Goal: Transaction & Acquisition: Book appointment/travel/reservation

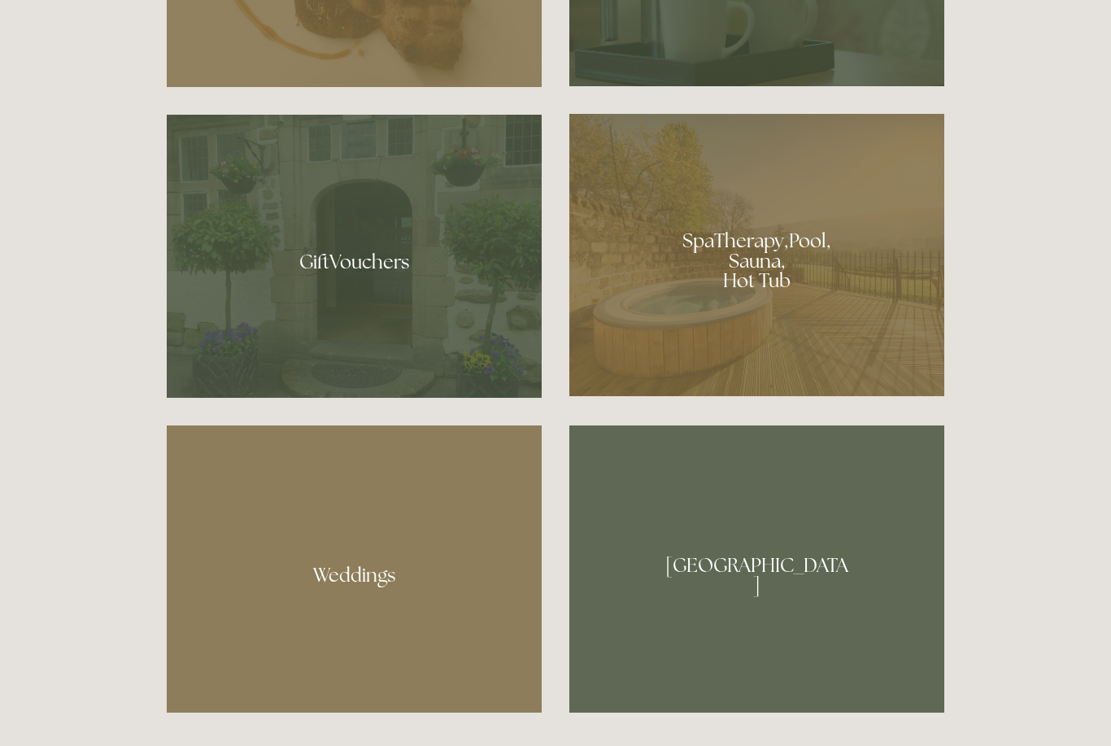
scroll to position [1337, 0]
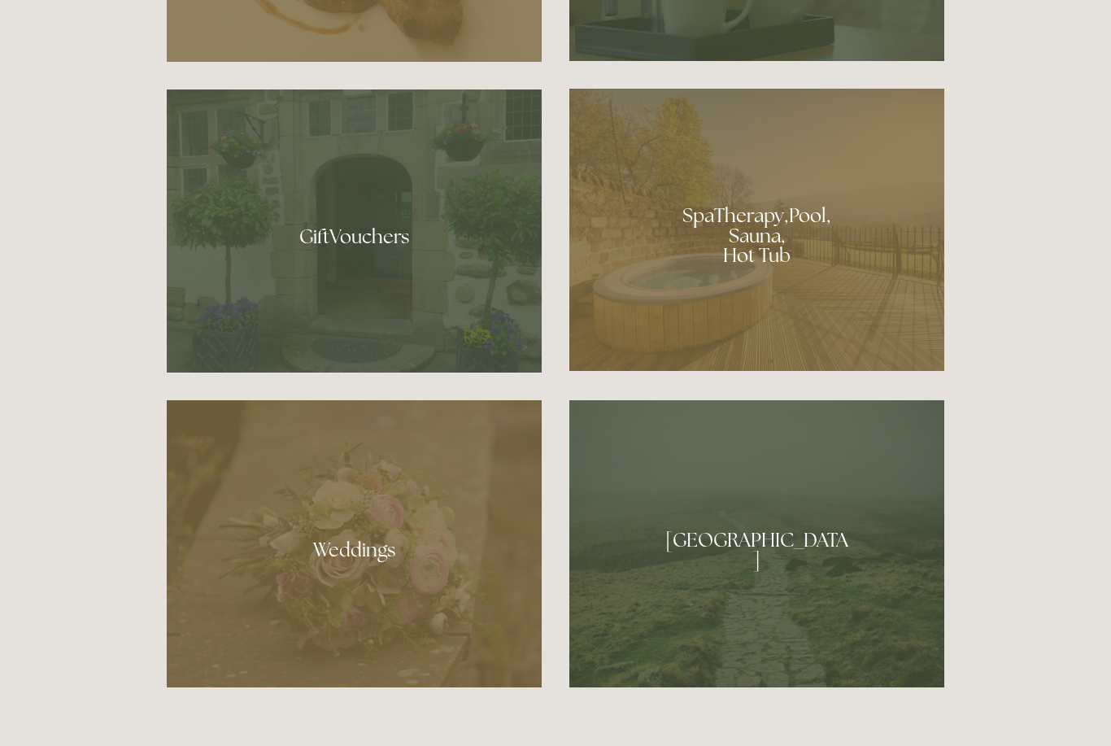
click at [792, 302] on div at bounding box center [756, 230] width 375 height 282
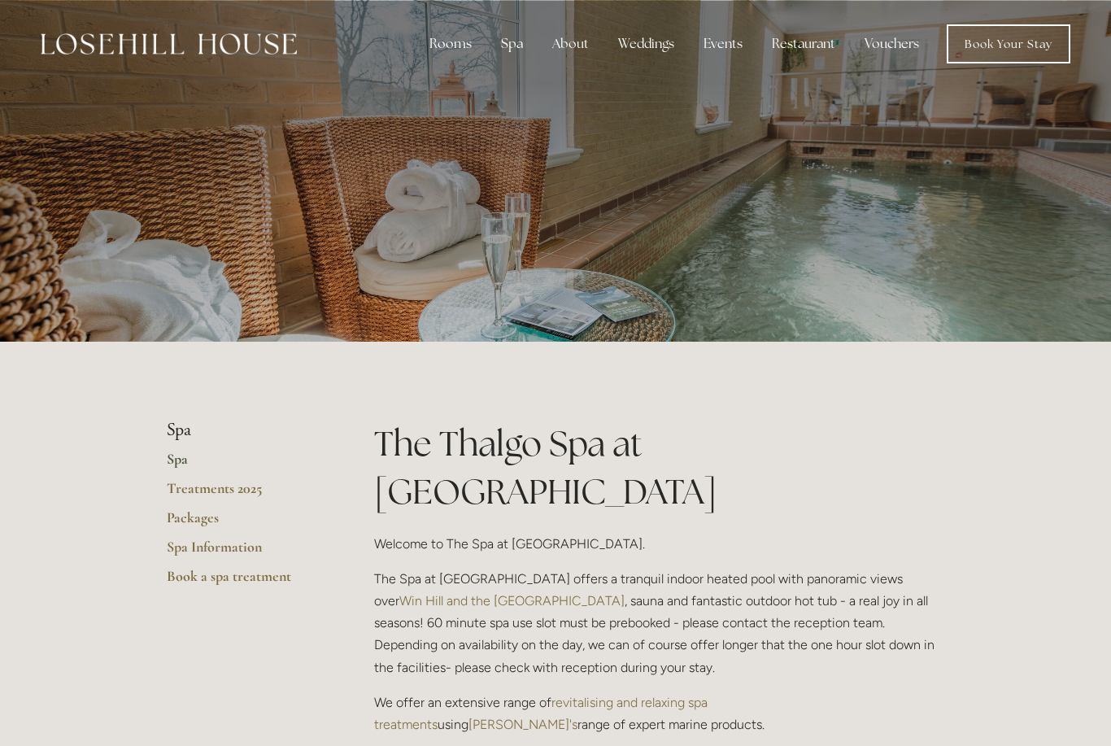
click at [452, 38] on div "Rooms" at bounding box center [450, 44] width 68 height 33
click at [459, 80] on link "Rooms" at bounding box center [450, 79] width 42 height 17
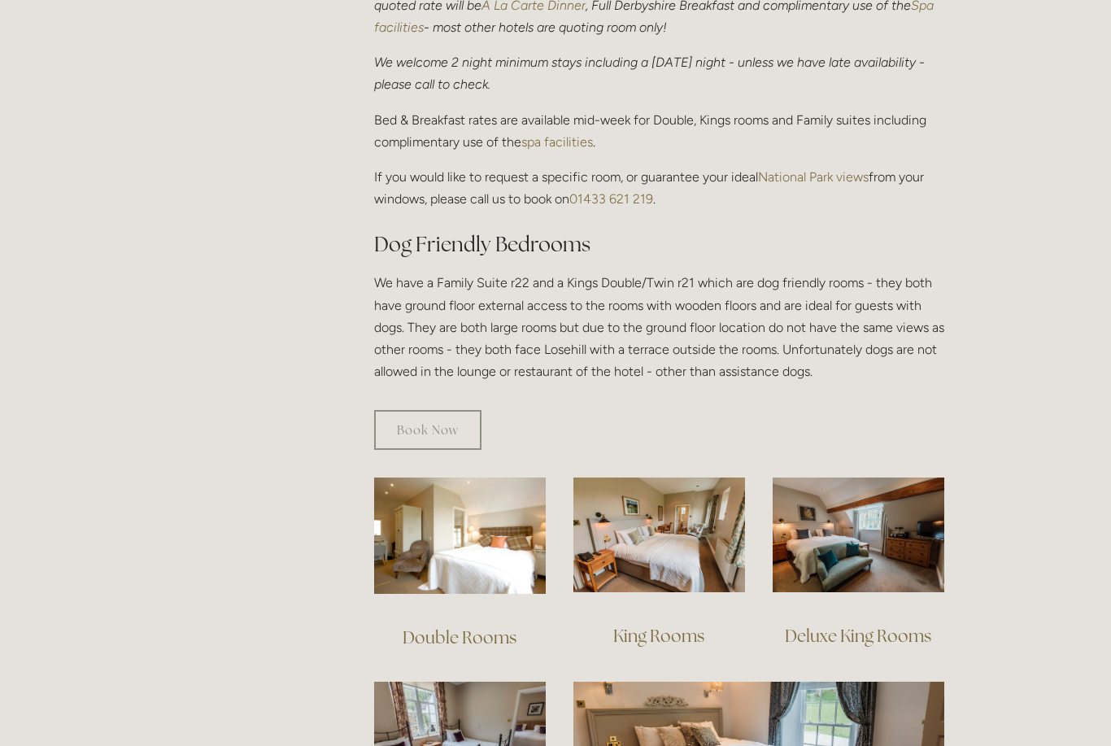
scroll to position [718, 0]
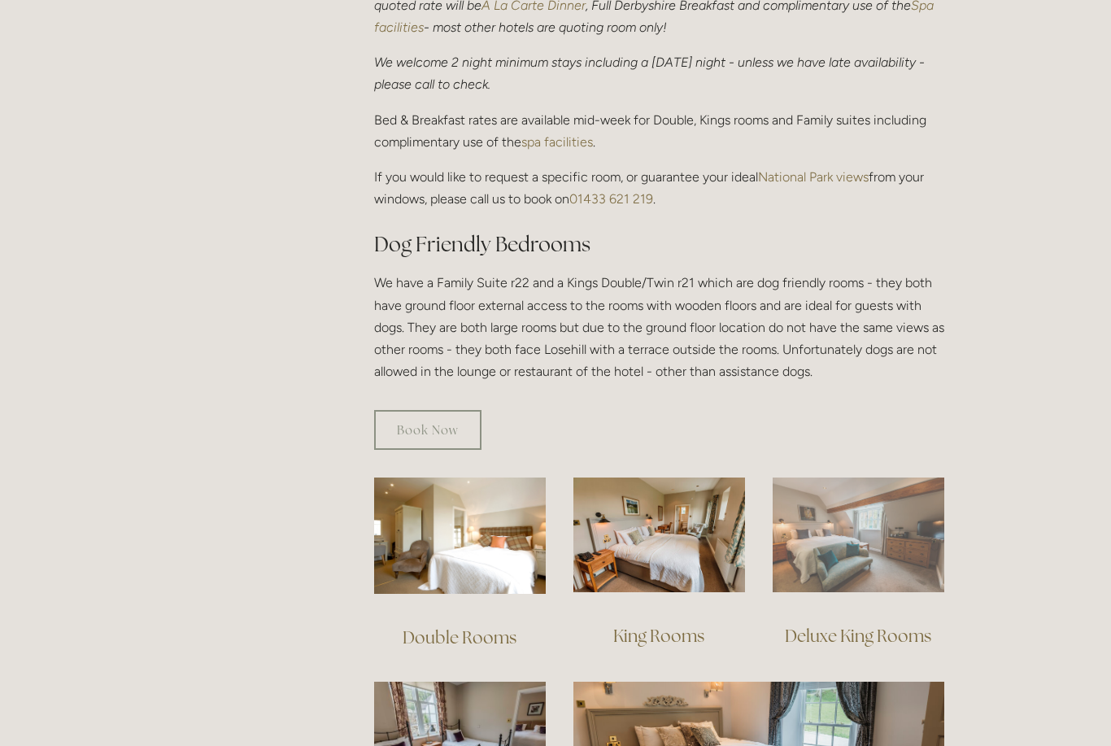
click at [853, 521] on img at bounding box center [858, 534] width 172 height 115
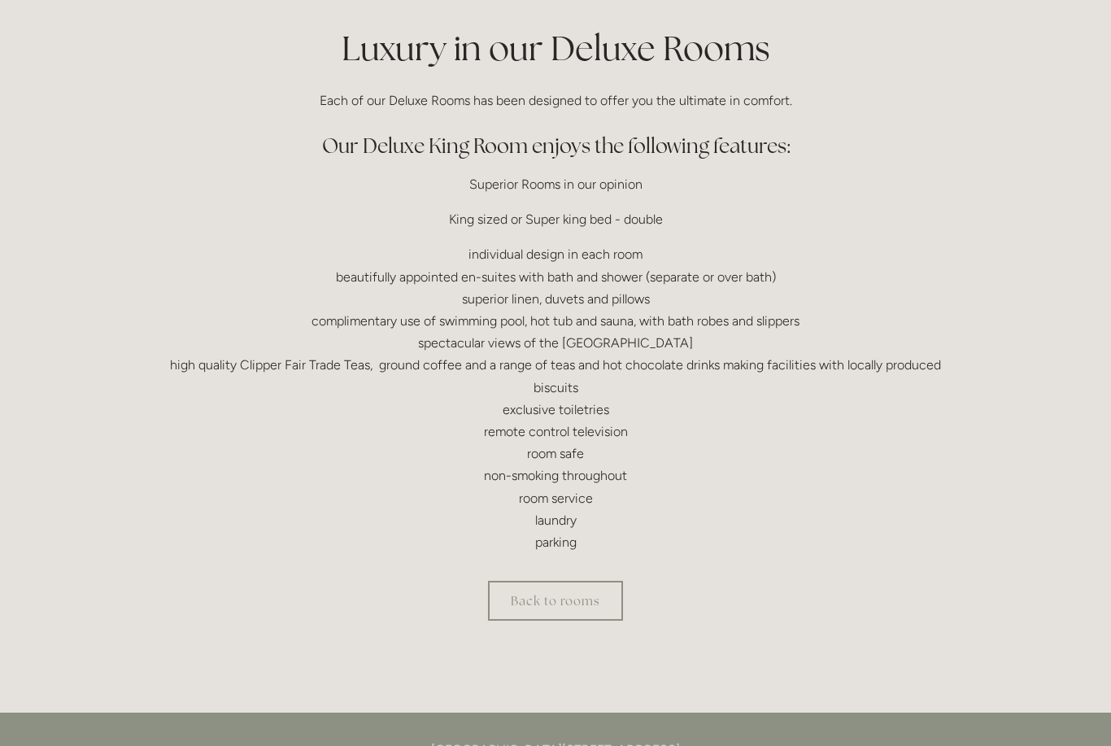
scroll to position [396, 0]
click at [833, 472] on p "individual design in each room beautifully appointed en-suites with bath and sh…" at bounding box center [555, 397] width 777 height 310
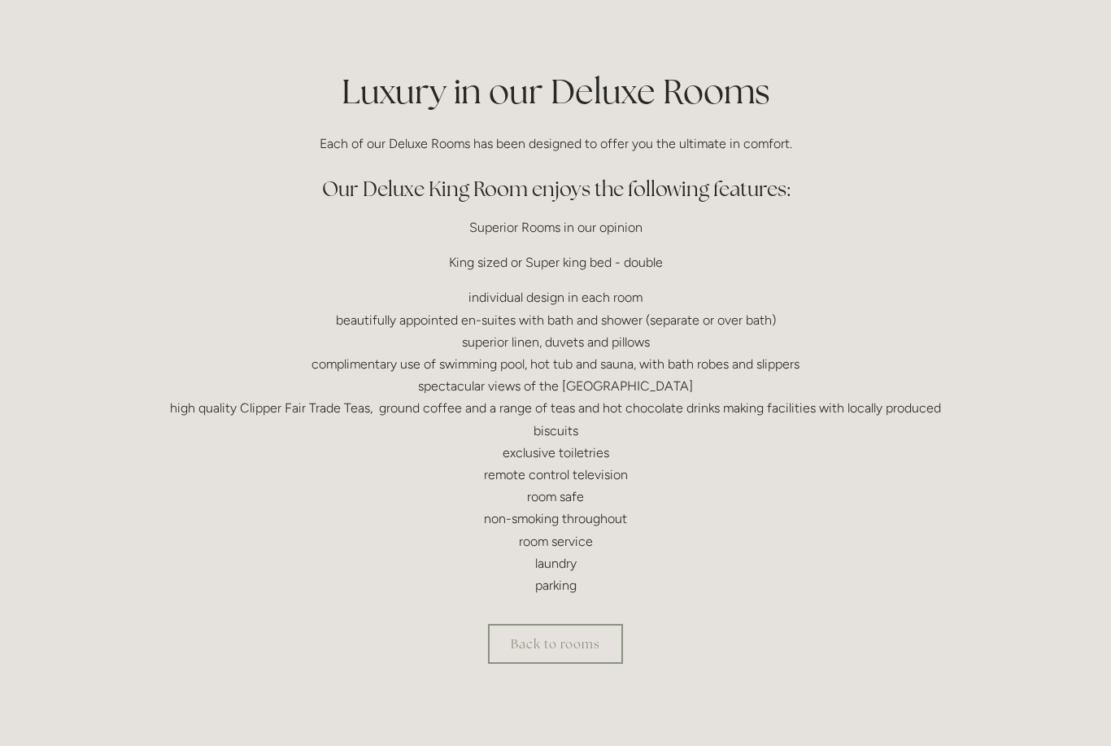
scroll to position [349, 0]
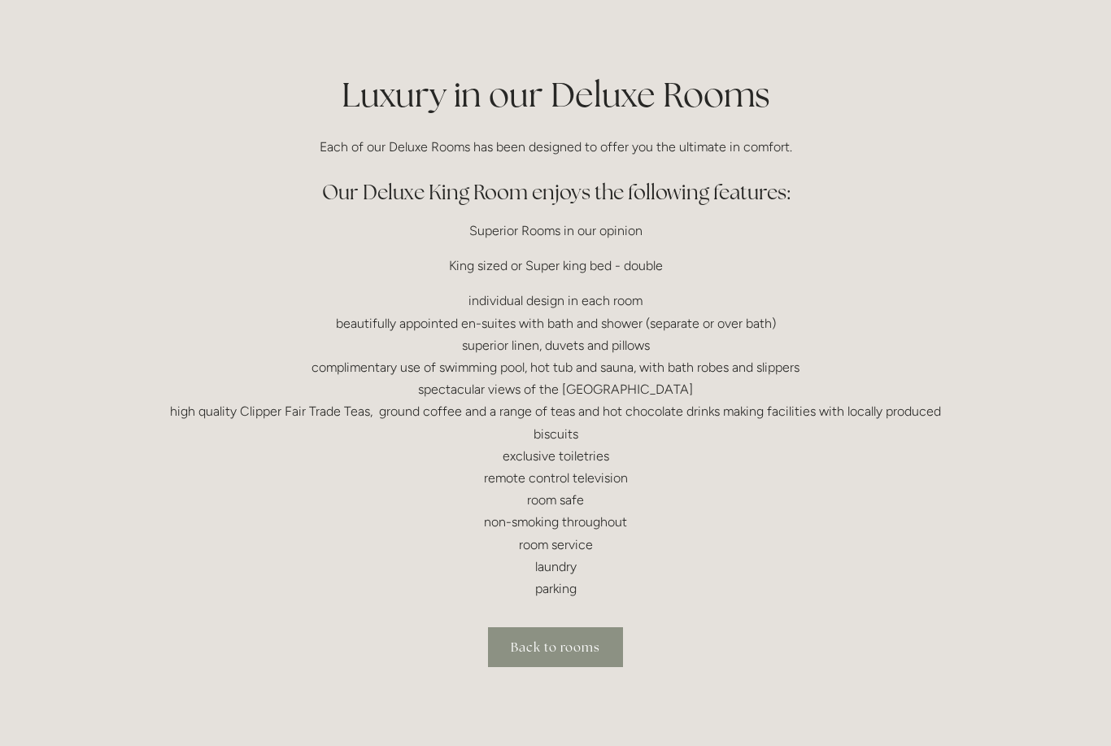
click at [563, 648] on link "Back to rooms" at bounding box center [555, 647] width 135 height 40
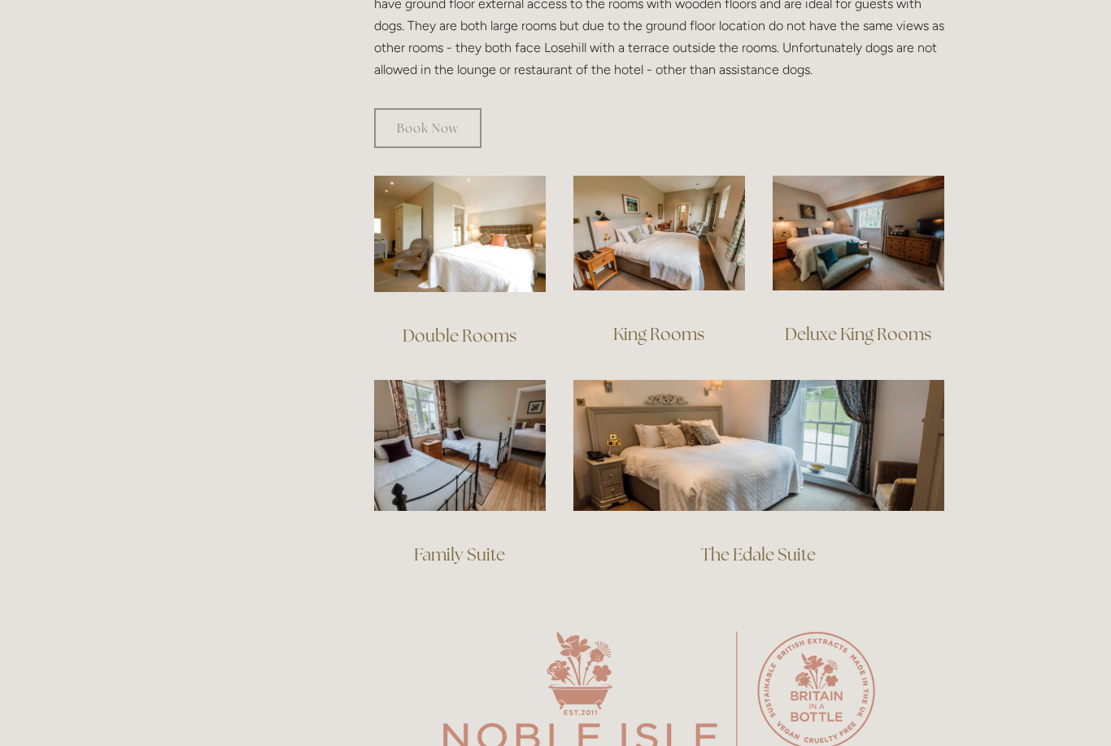
scroll to position [1020, 0]
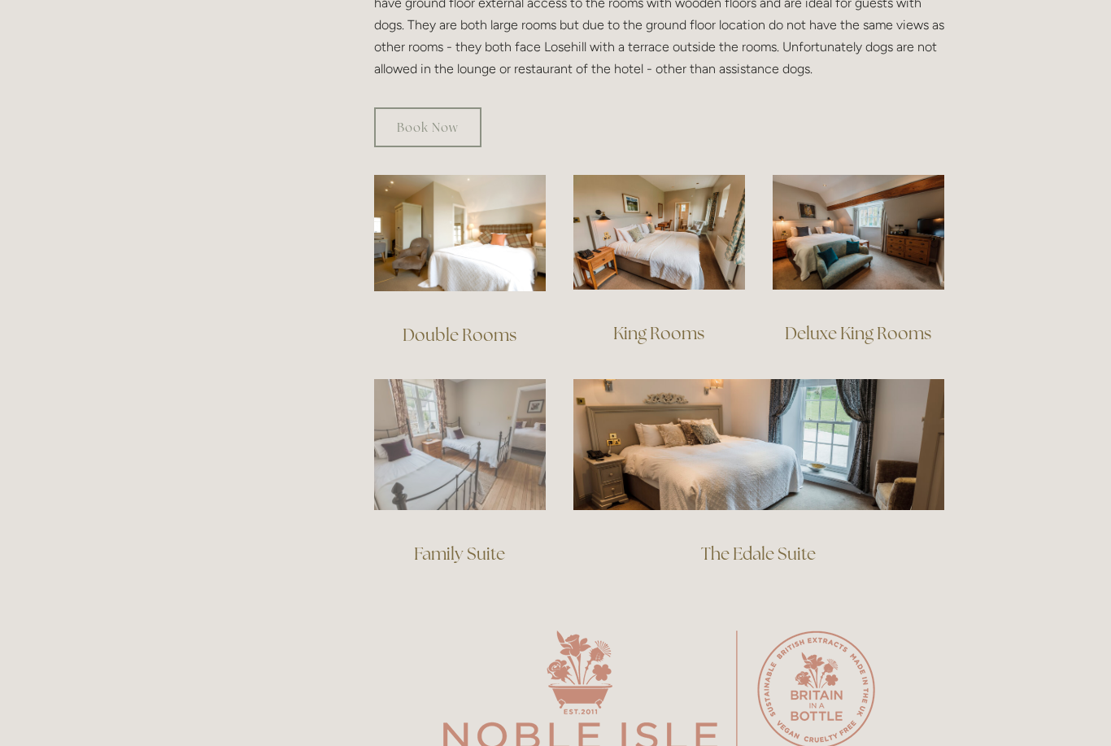
click at [460, 441] on img at bounding box center [460, 444] width 172 height 131
